Goal: Check status: Check status

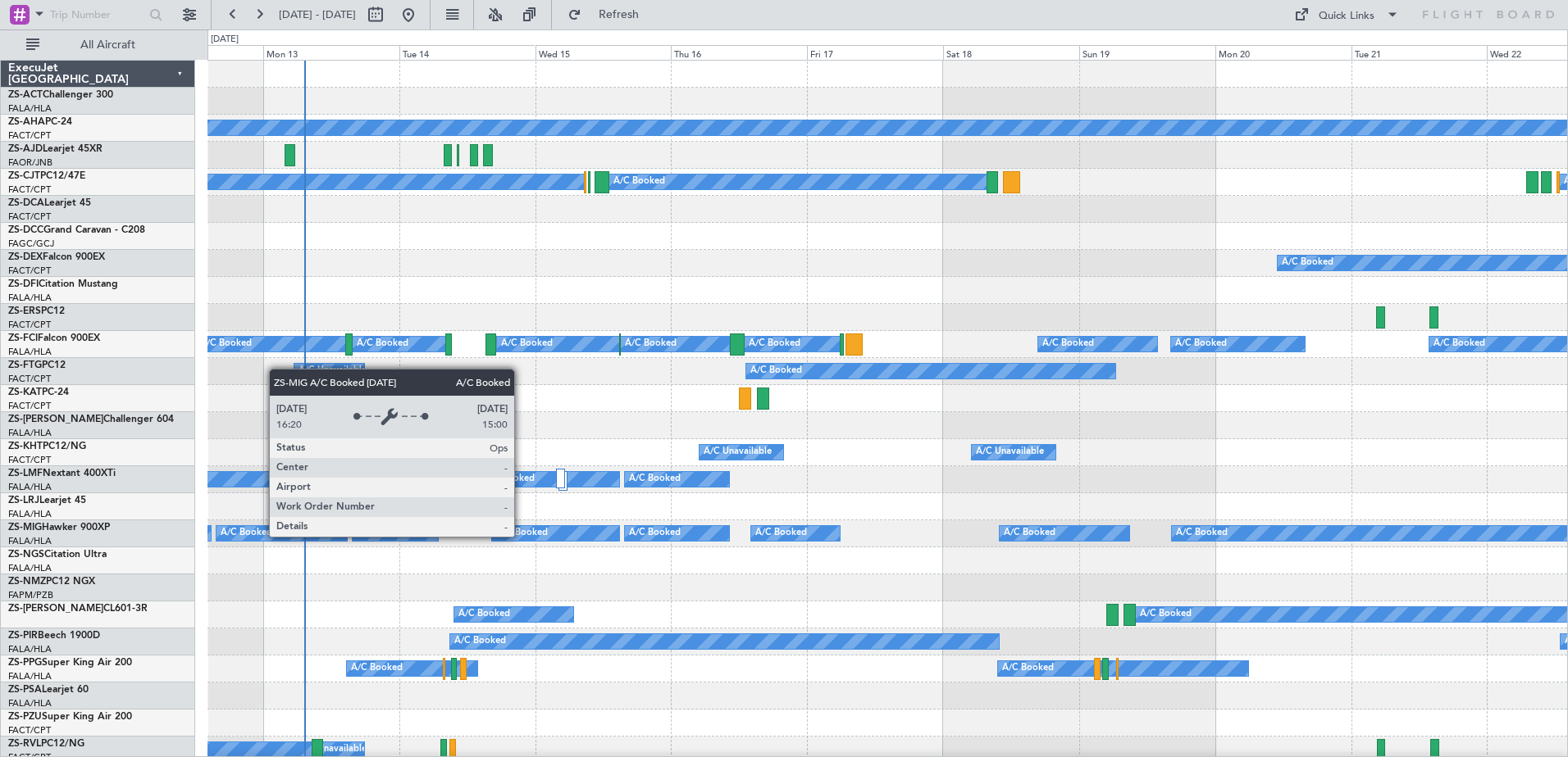
scroll to position [328, 0]
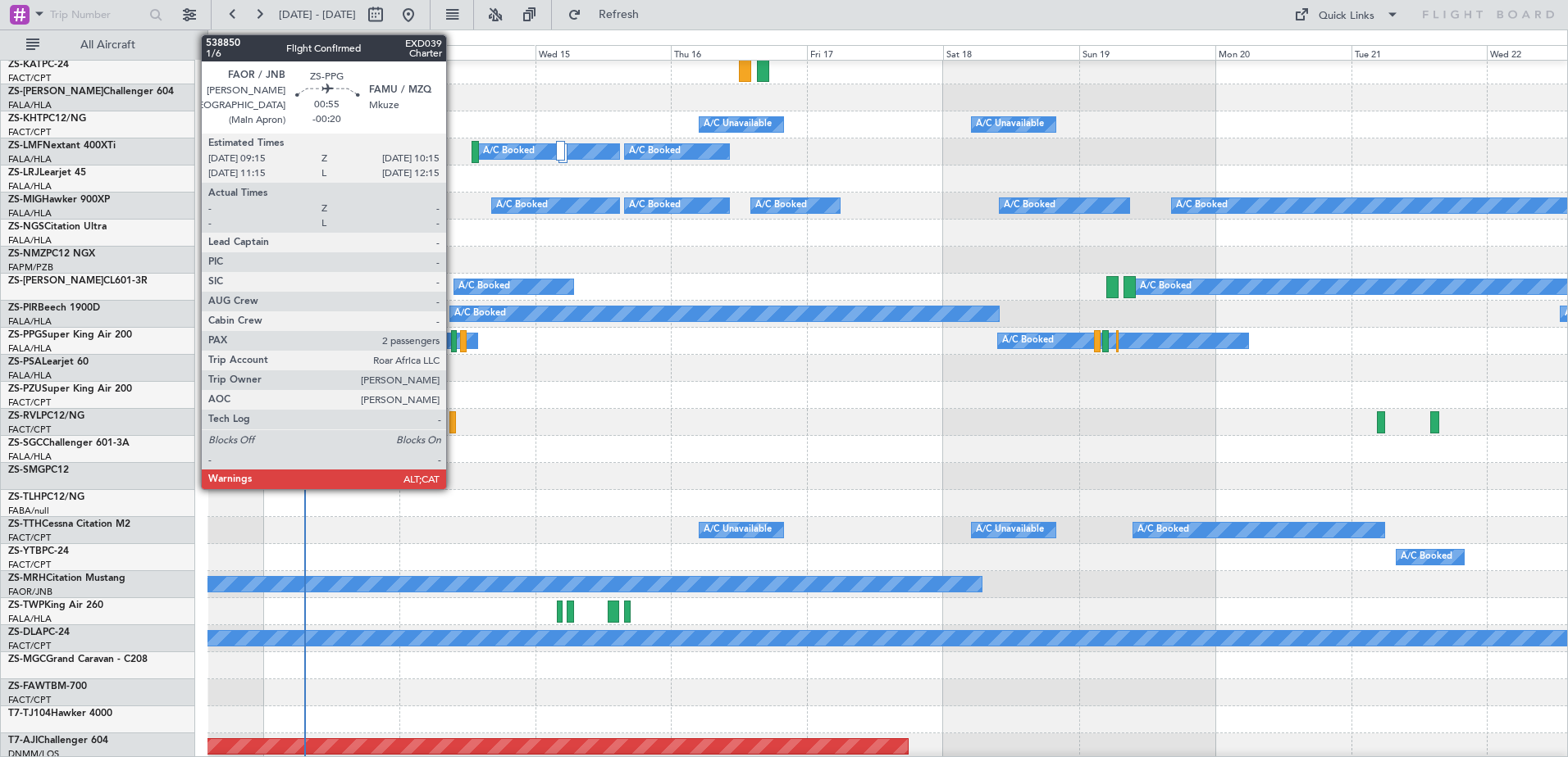
click at [453, 347] on div at bounding box center [454, 341] width 6 height 22
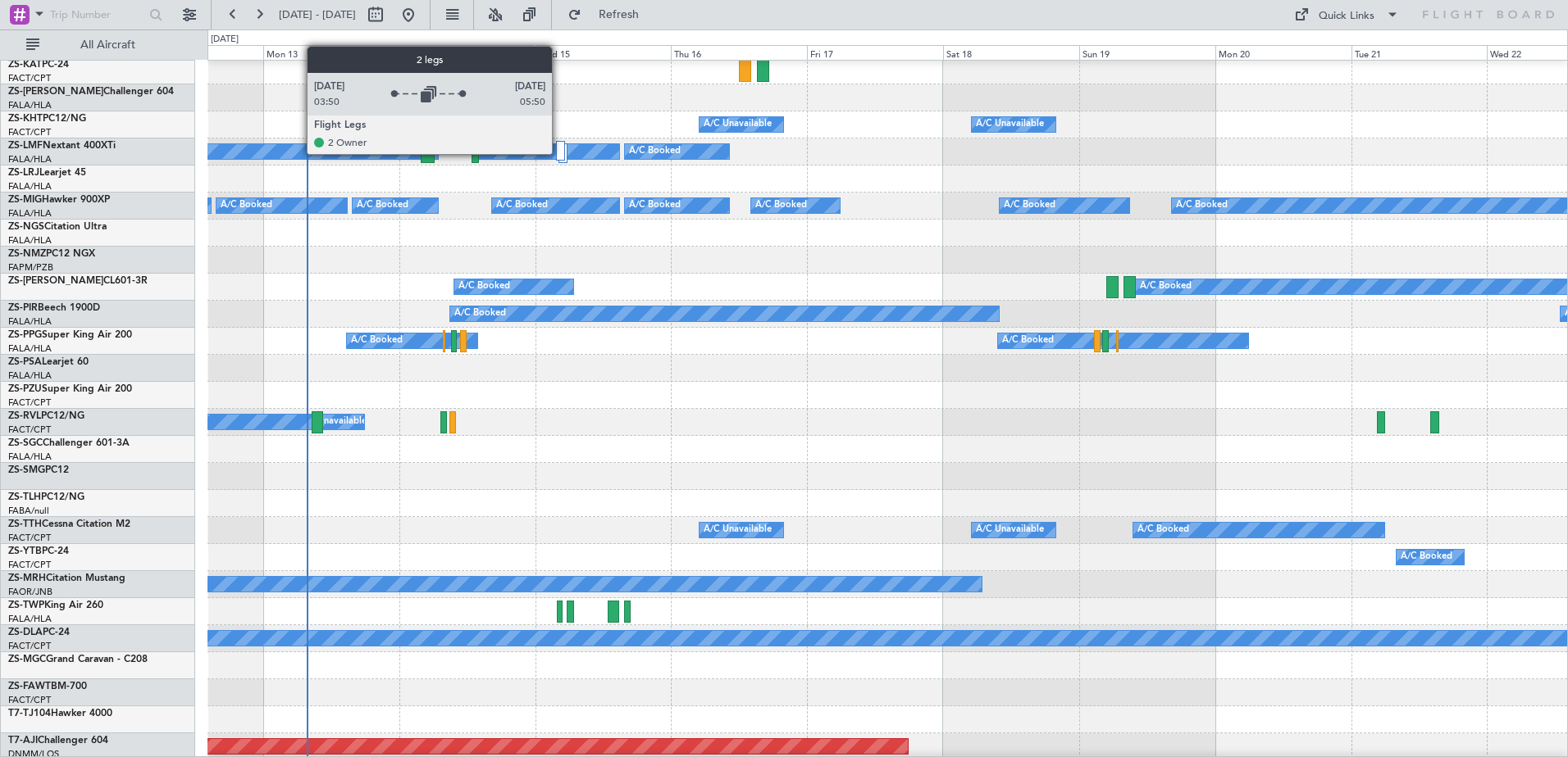
click at [559, 153] on div at bounding box center [560, 151] width 9 height 20
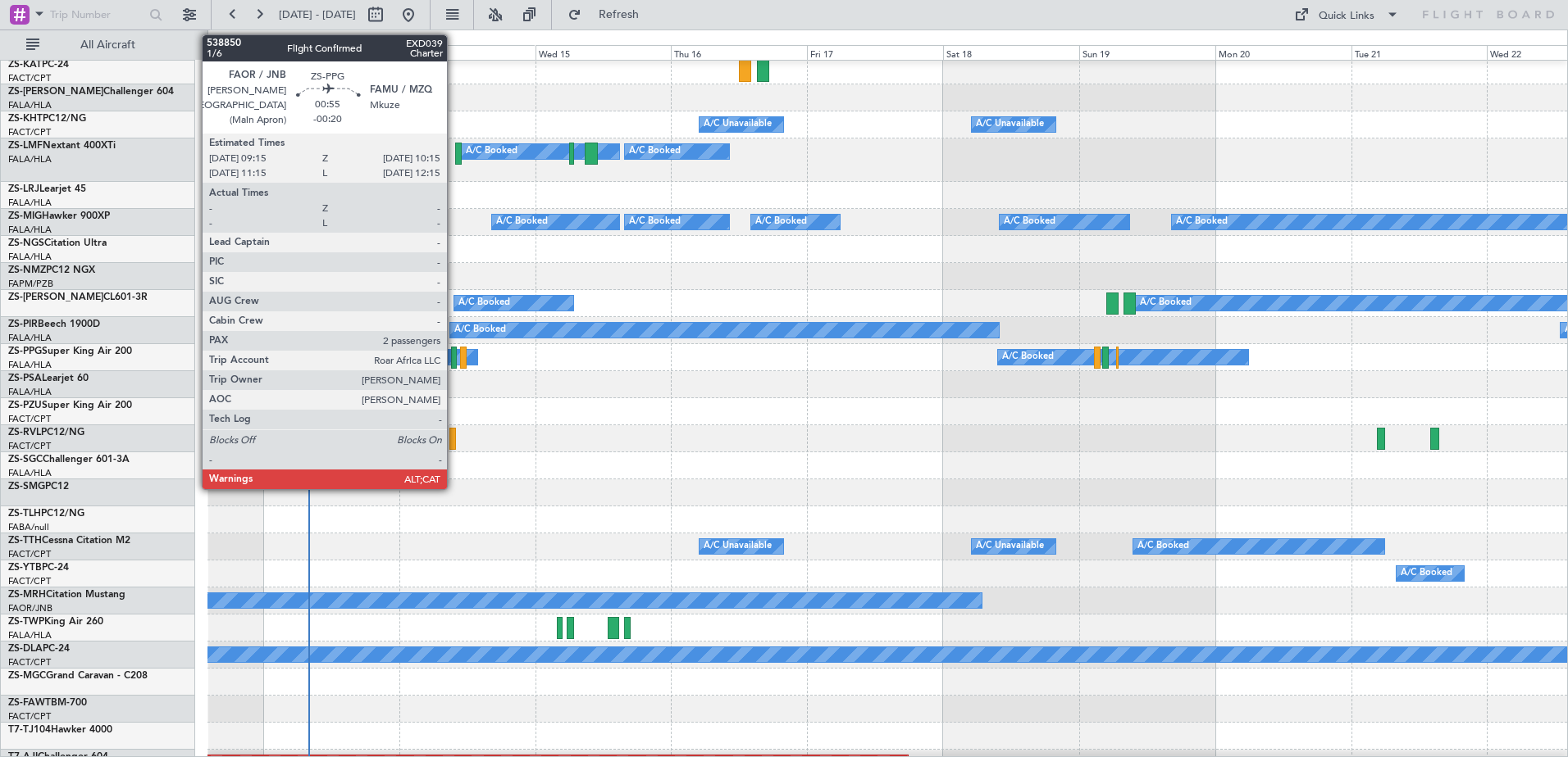
click at [454, 353] on div at bounding box center [454, 357] width 6 height 22
click at [455, 355] on div at bounding box center [454, 357] width 6 height 22
click at [452, 364] on div at bounding box center [454, 357] width 6 height 22
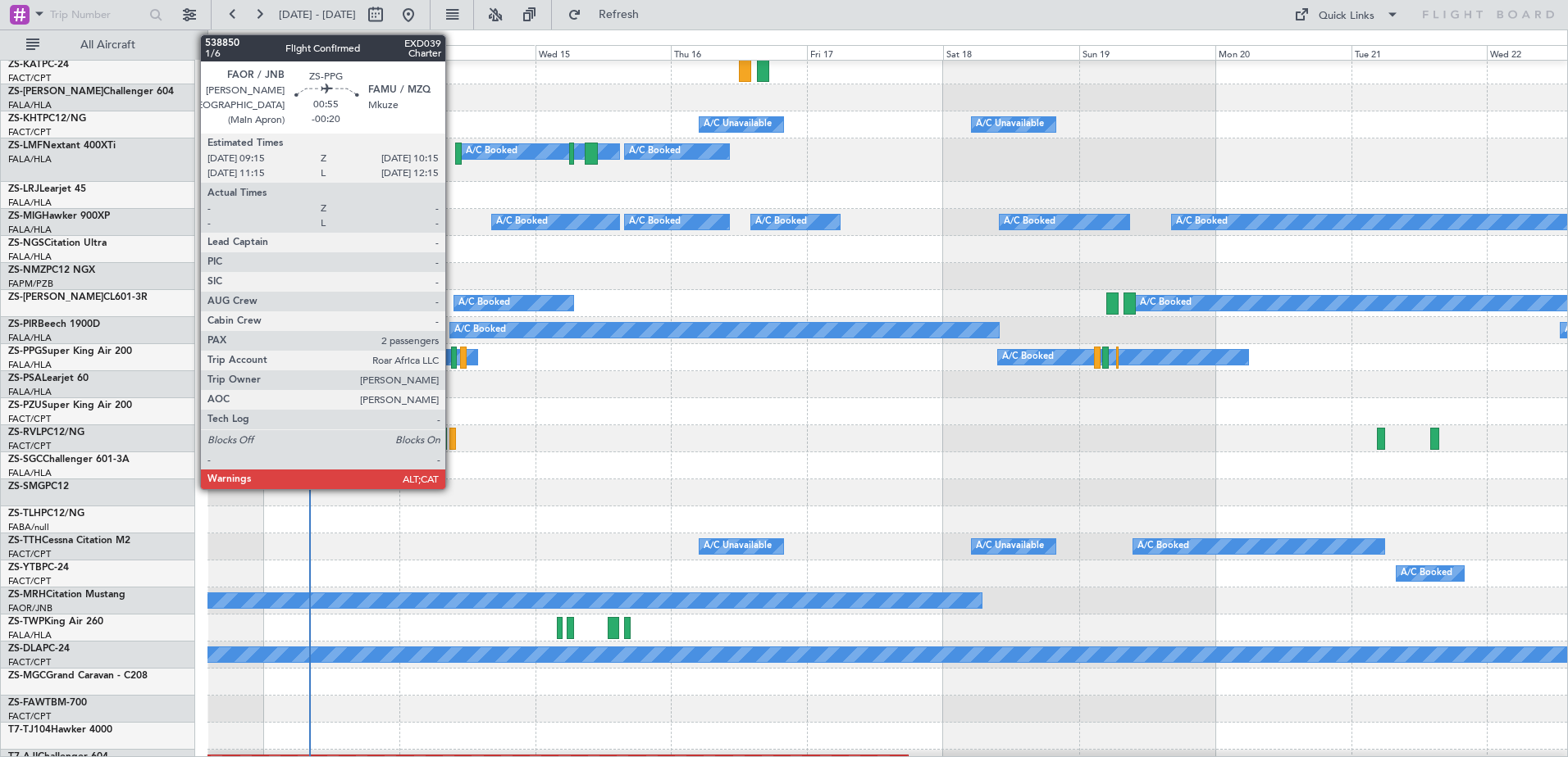
click at [452, 364] on div at bounding box center [454, 357] width 6 height 22
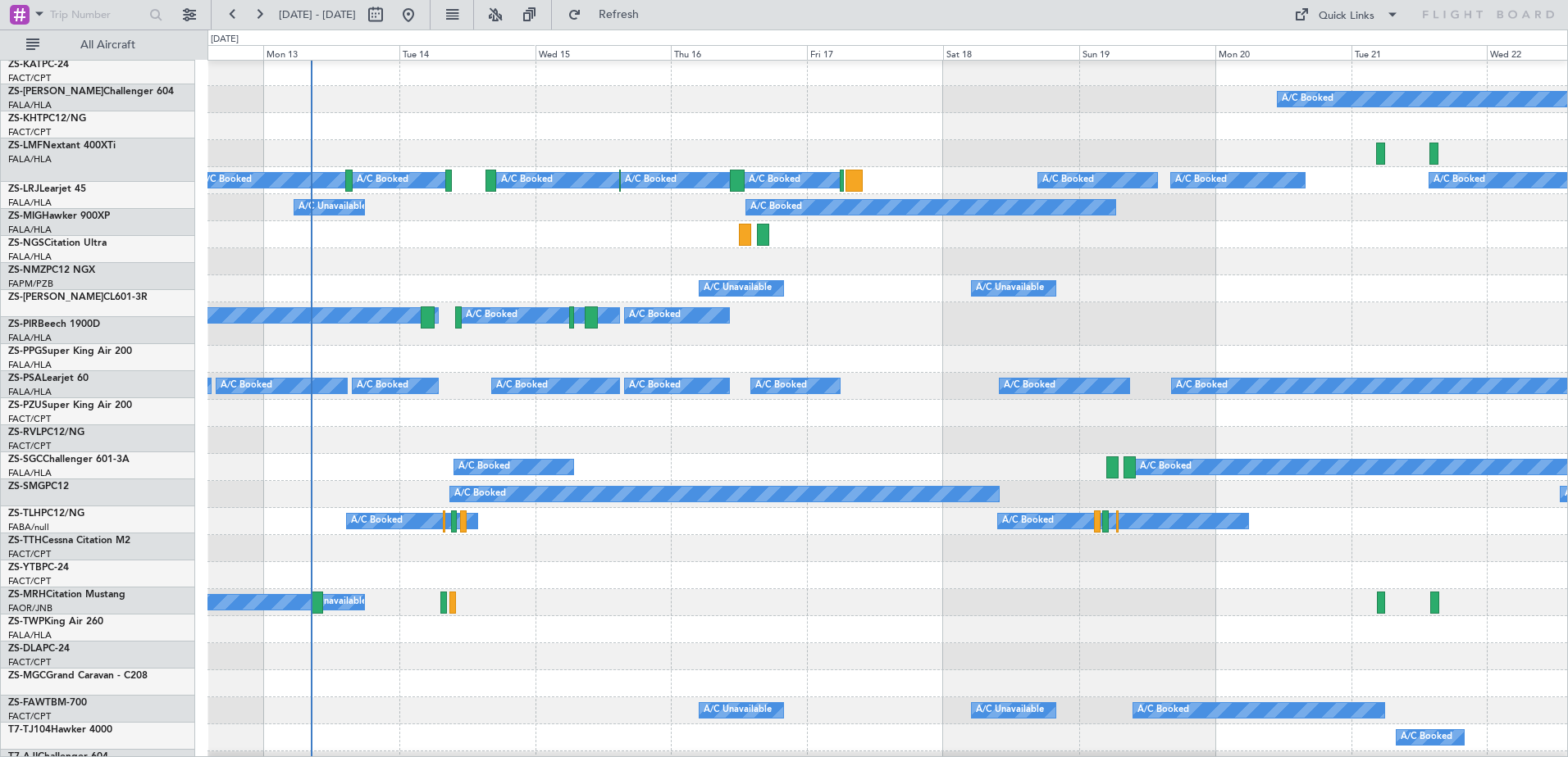
scroll to position [0, 0]
